Goal: Information Seeking & Learning: Learn about a topic

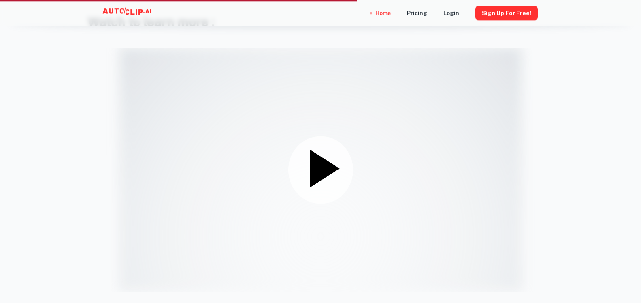
scroll to position [1074, 0]
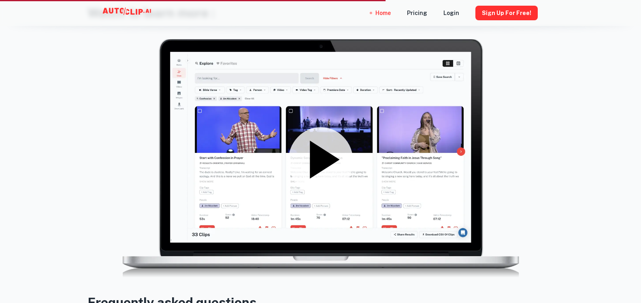
click at [326, 165] on icon at bounding box center [325, 160] width 30 height 38
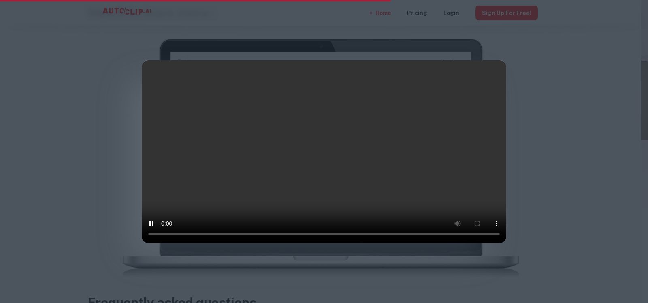
click at [630, 209] on div at bounding box center [324, 151] width 648 height 303
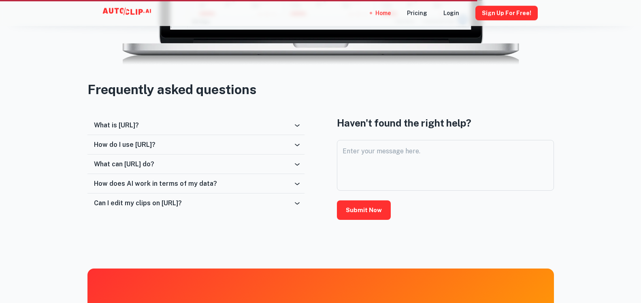
scroll to position [1281, 0]
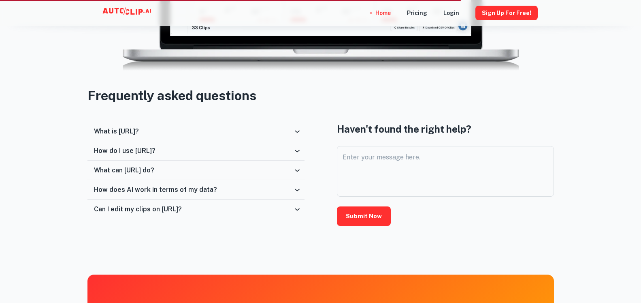
click at [183, 133] on div "What is [URL]?" at bounding box center [193, 131] width 199 height 8
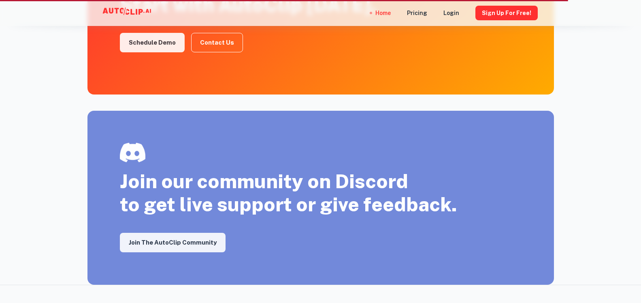
scroll to position [1514, 0]
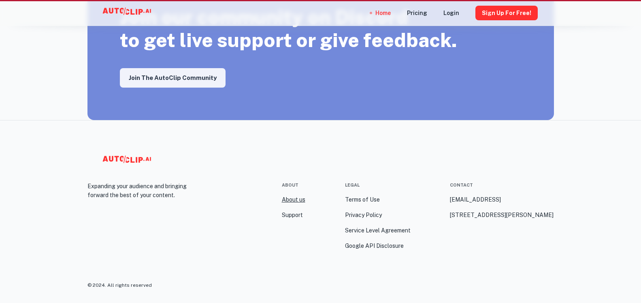
click at [292, 198] on link "About us" at bounding box center [293, 199] width 23 height 9
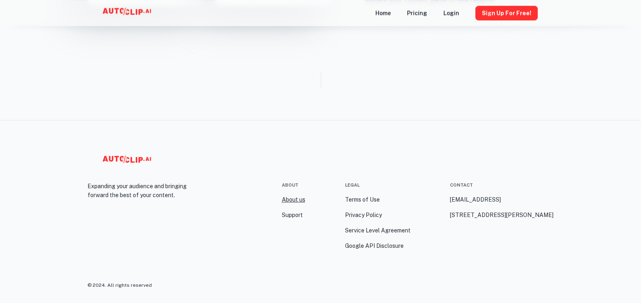
scroll to position [537, 0]
click at [286, 210] on link "Support" at bounding box center [292, 214] width 21 height 9
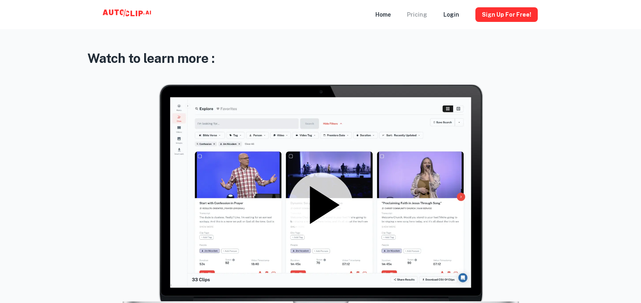
click at [425, 15] on div "Pricing" at bounding box center [417, 14] width 20 height 29
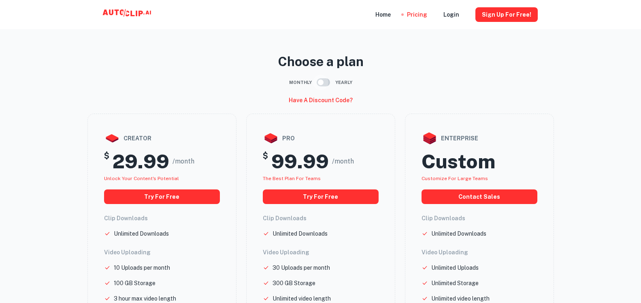
click at [323, 83] on input "checkbox" at bounding box center [321, 82] width 46 height 15
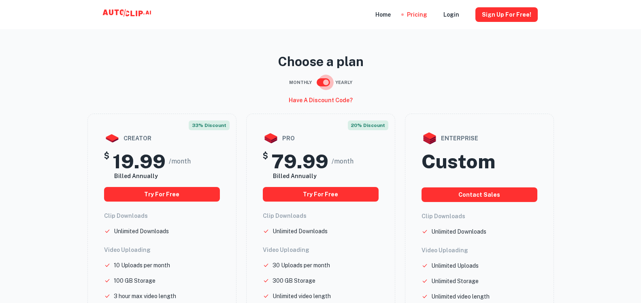
click at [319, 83] on input "checkbox" at bounding box center [326, 82] width 46 height 15
checkbox input "false"
